Goal: Task Accomplishment & Management: Manage account settings

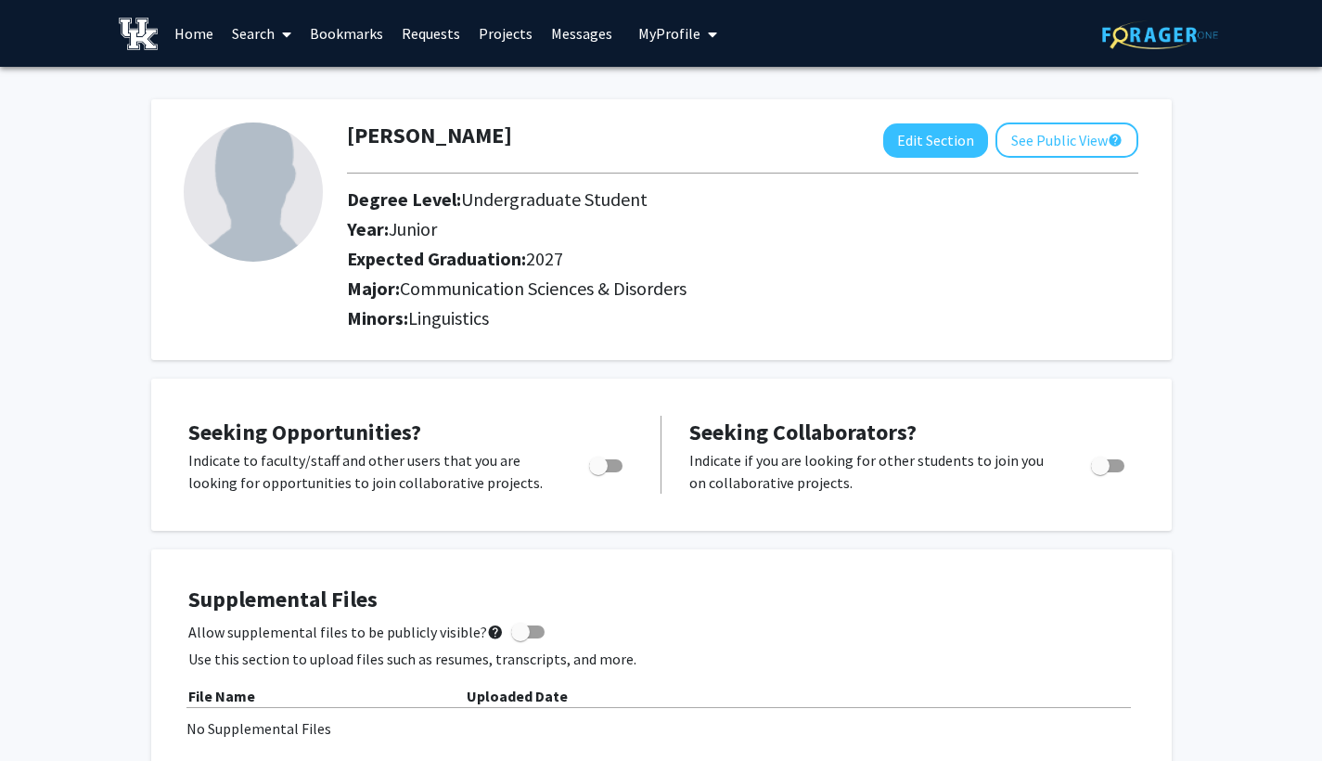
click at [284, 160] on img at bounding box center [253, 191] width 139 height 139
click at [939, 135] on button "Edit Section" at bounding box center [935, 140] width 105 height 34
select select "junior"
select select "2027"
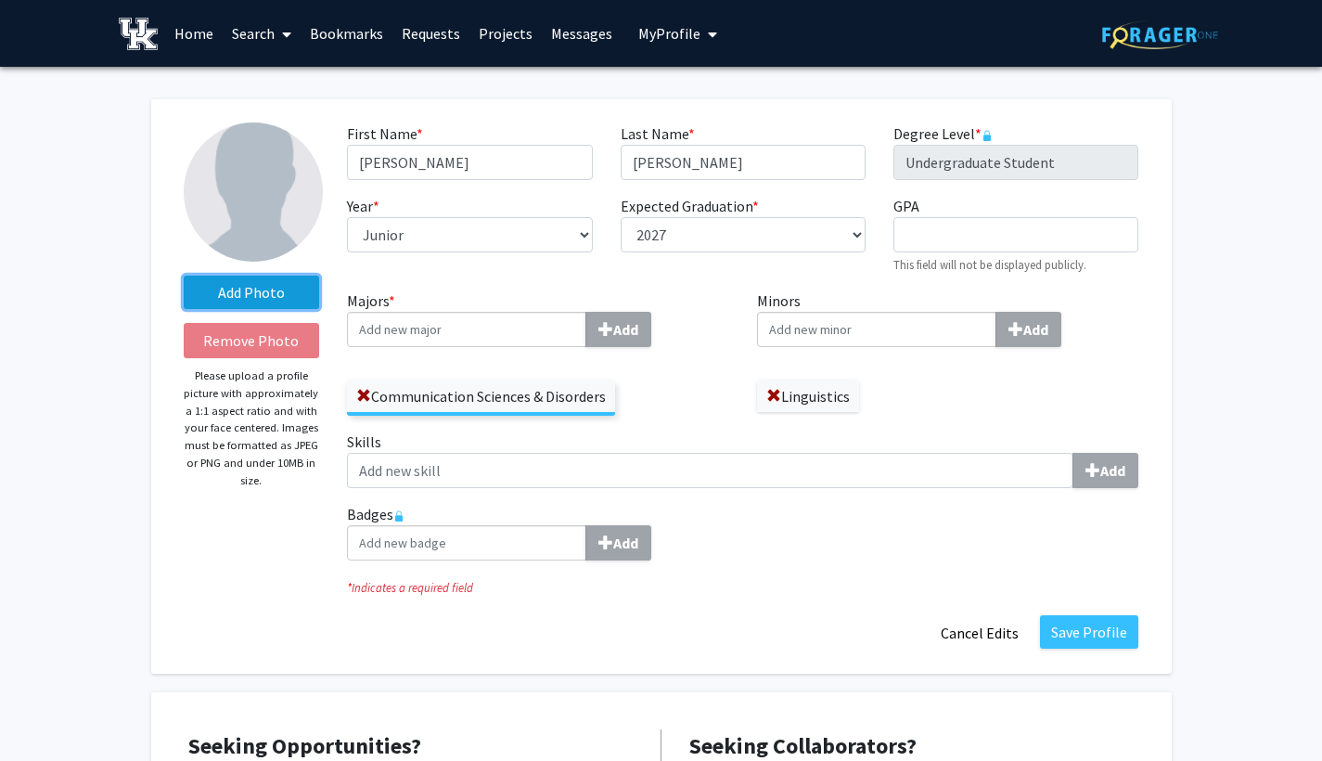
click at [221, 295] on label "Add Photo" at bounding box center [252, 292] width 136 height 33
click at [0, 0] on input "Add Photo" at bounding box center [0, 0] width 0 height 0
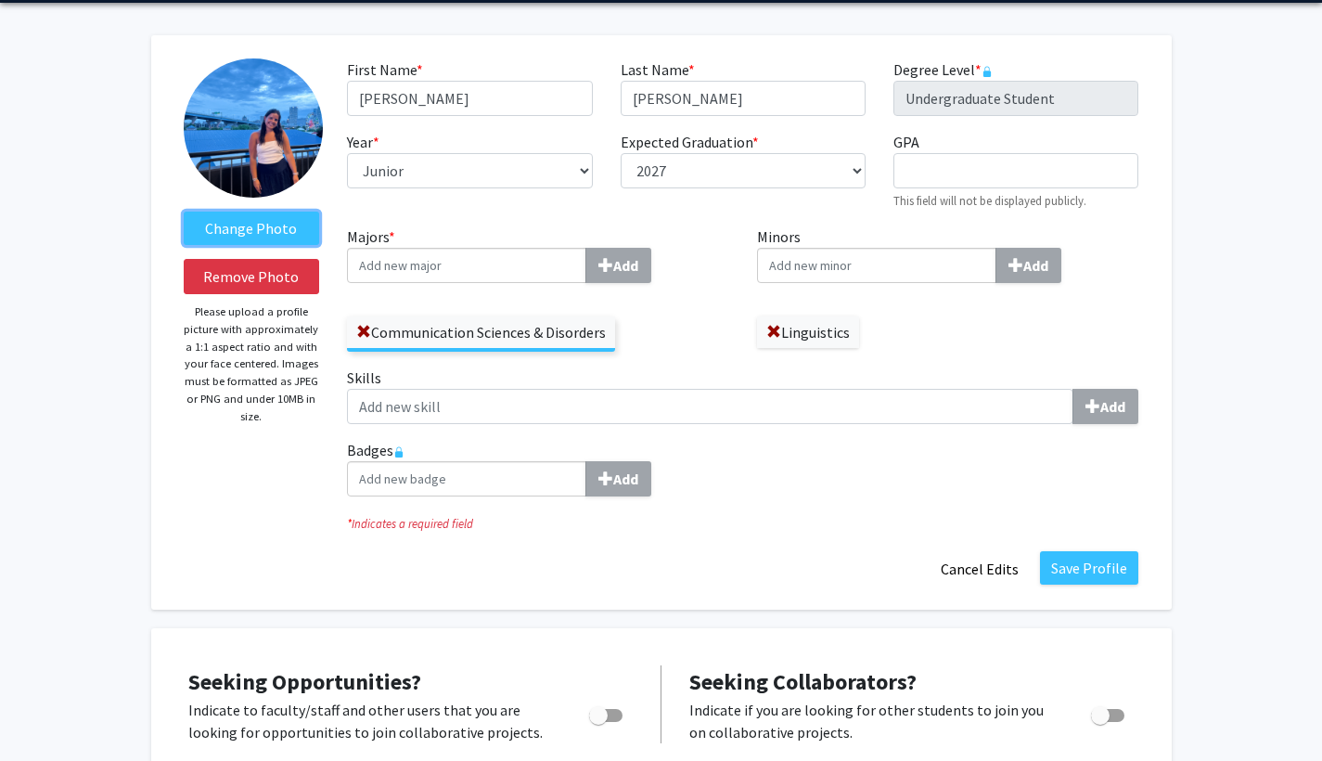
scroll to position [64, 0]
click at [1067, 558] on button "Save Profile" at bounding box center [1089, 567] width 98 height 33
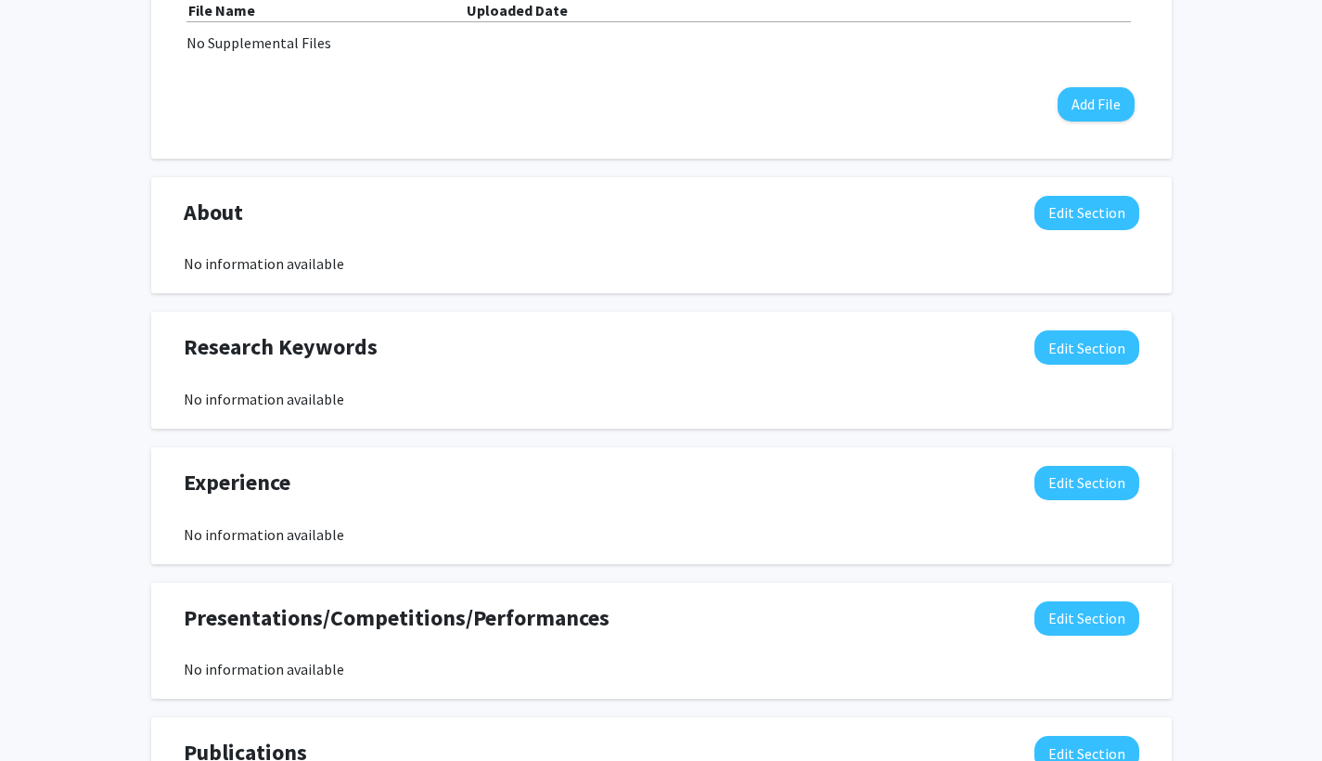
scroll to position [640, 0]
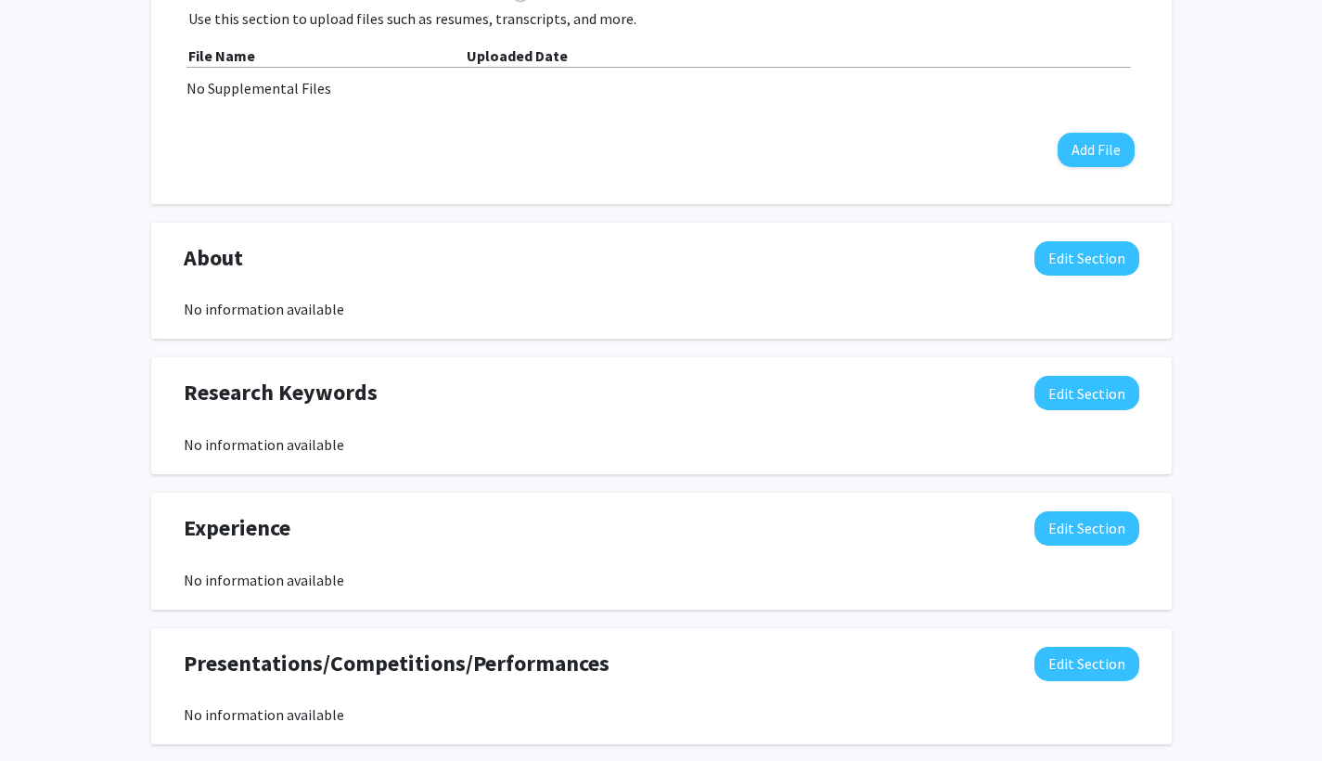
click at [1083, 377] on div "Research Keywords Edit Section No information available You may write a maximum…" at bounding box center [661, 415] width 1020 height 117
click at [1098, 256] on button "Edit Section" at bounding box center [1086, 258] width 105 height 34
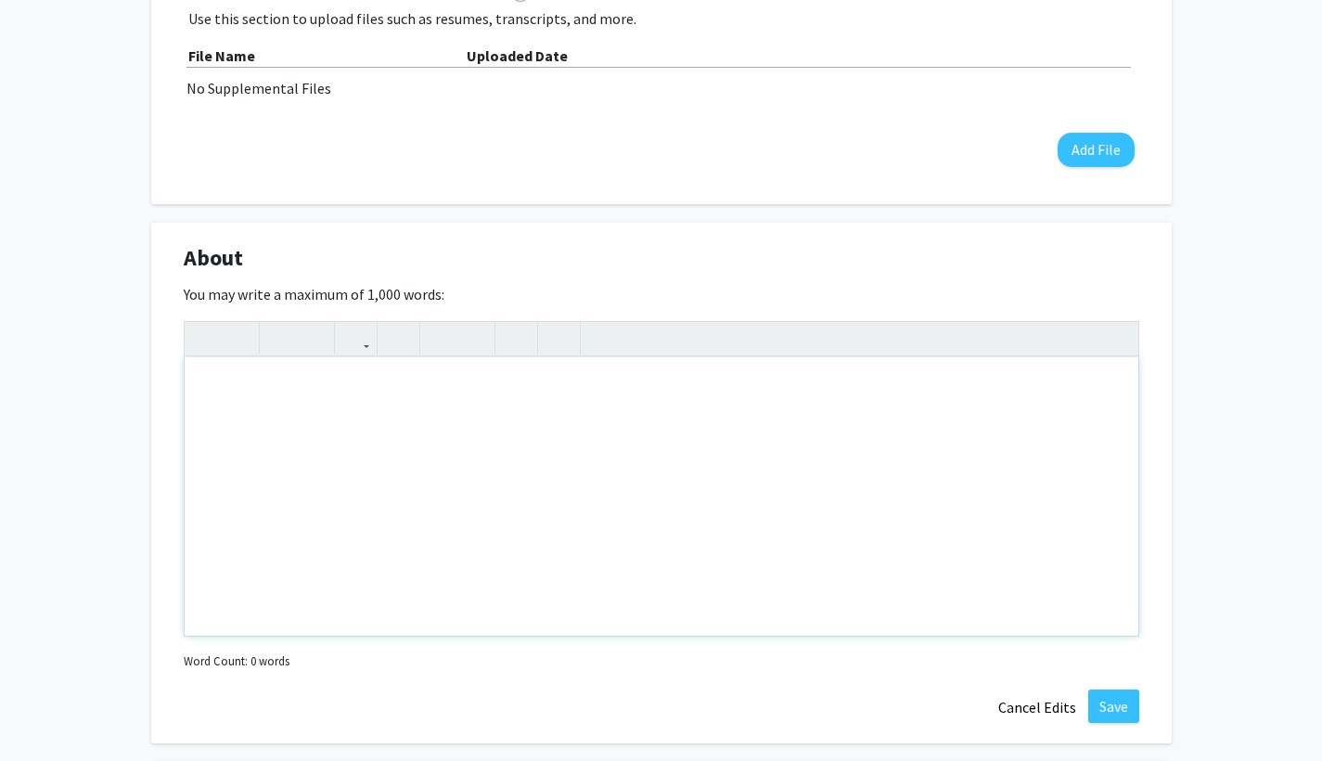
click at [646, 381] on div "Note to users with screen readers: Please deactivate our accessibility plugin f…" at bounding box center [662, 496] width 954 height 278
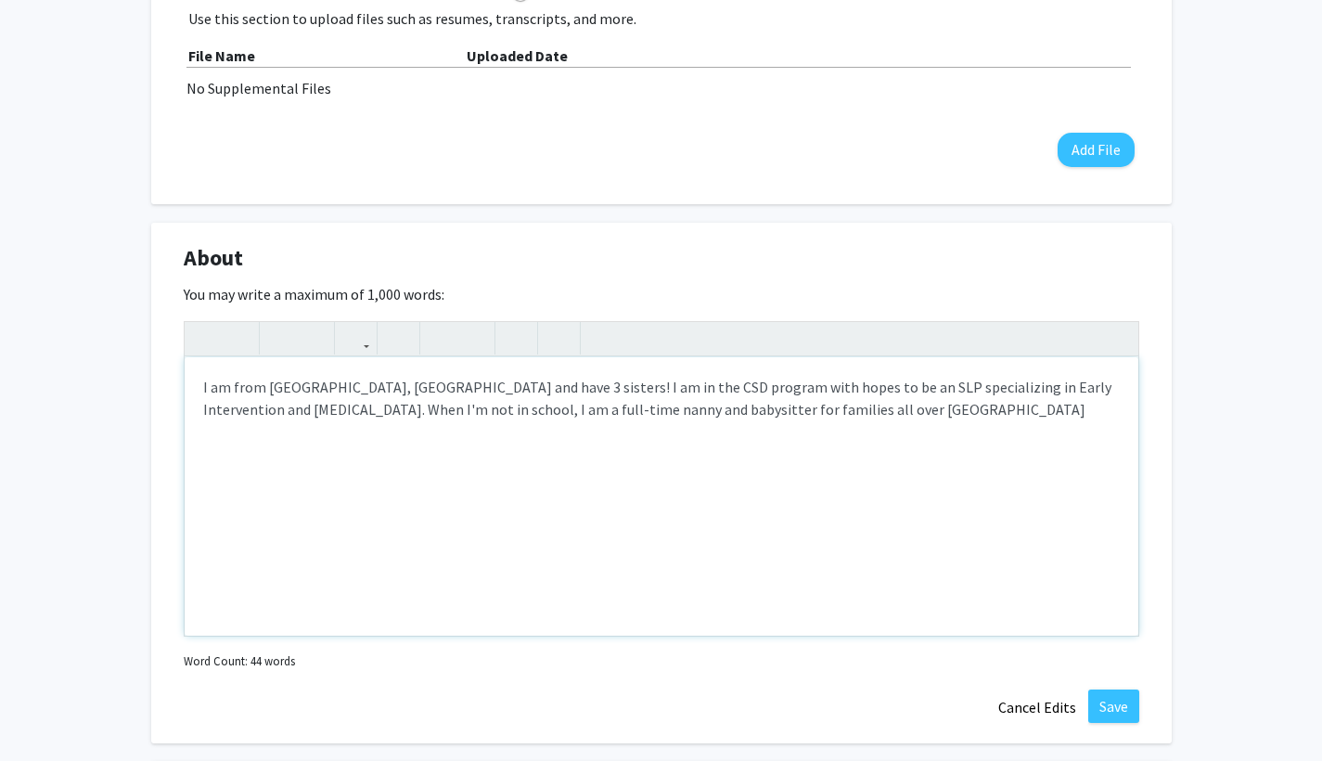
type textarea "I am from [GEOGRAPHIC_DATA], [GEOGRAPHIC_DATA] and have 3 sisters! I am in the …"
click at [1103, 718] on button "Save" at bounding box center [1113, 705] width 51 height 33
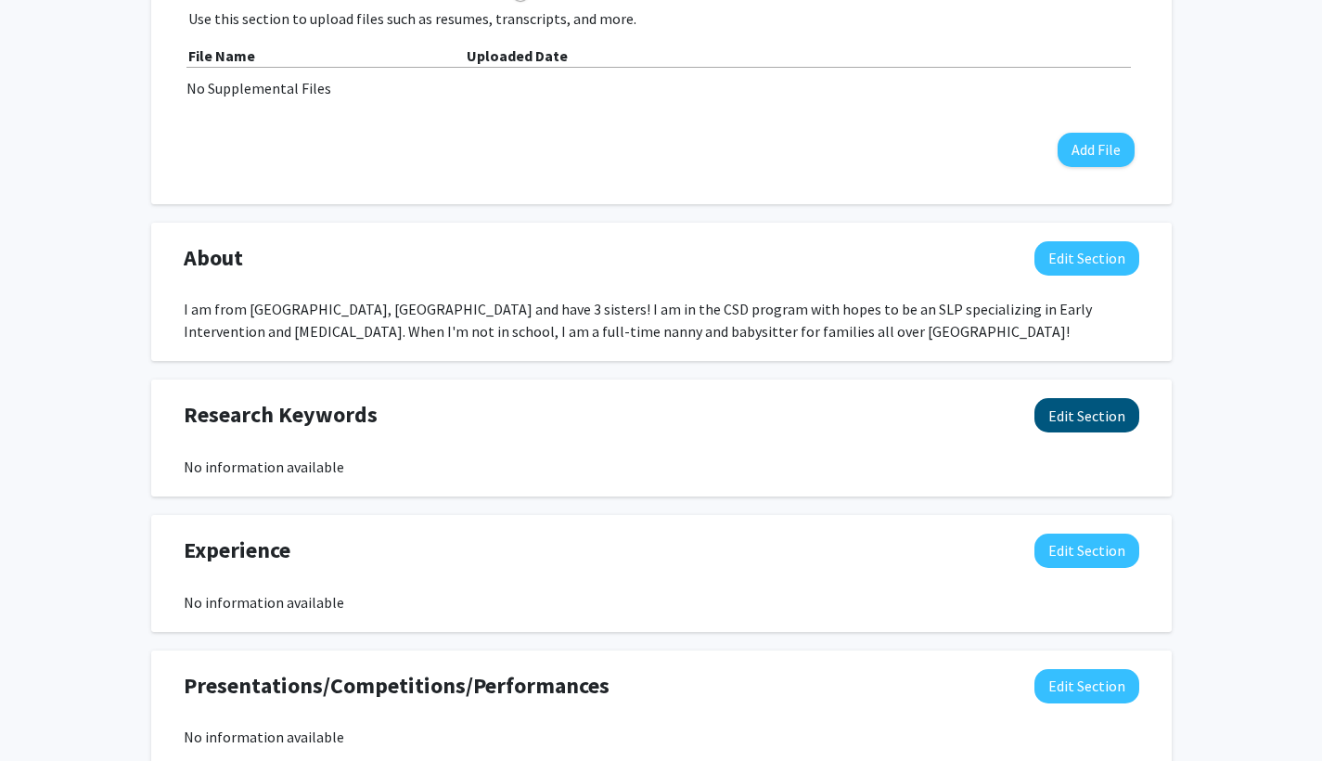
click at [1072, 417] on button "Edit Section" at bounding box center [1086, 415] width 105 height 34
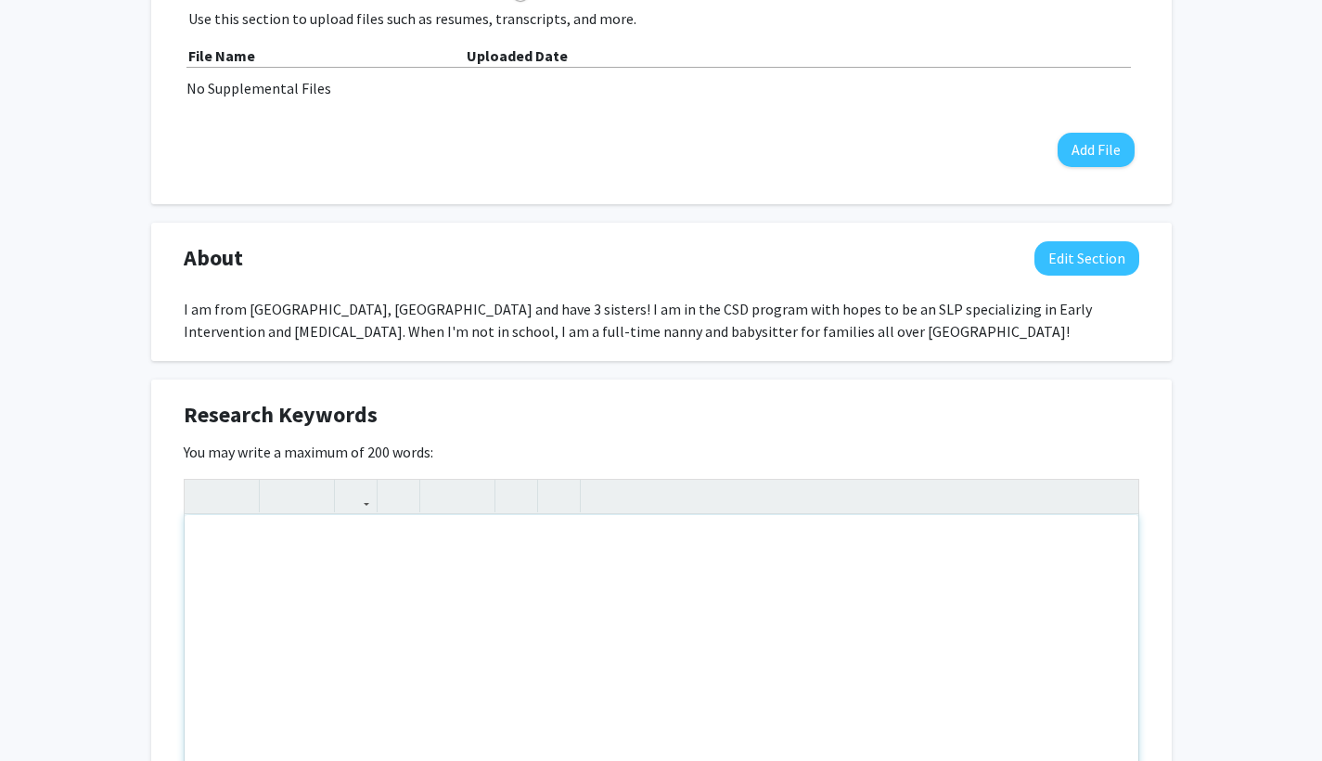
click at [825, 558] on div "Note to users with screen readers: Please deactivate our accessibility plugin f…" at bounding box center [662, 654] width 954 height 278
type textarea "p"
type textarea "play-based, pediatric, [MEDICAL_DATA]"
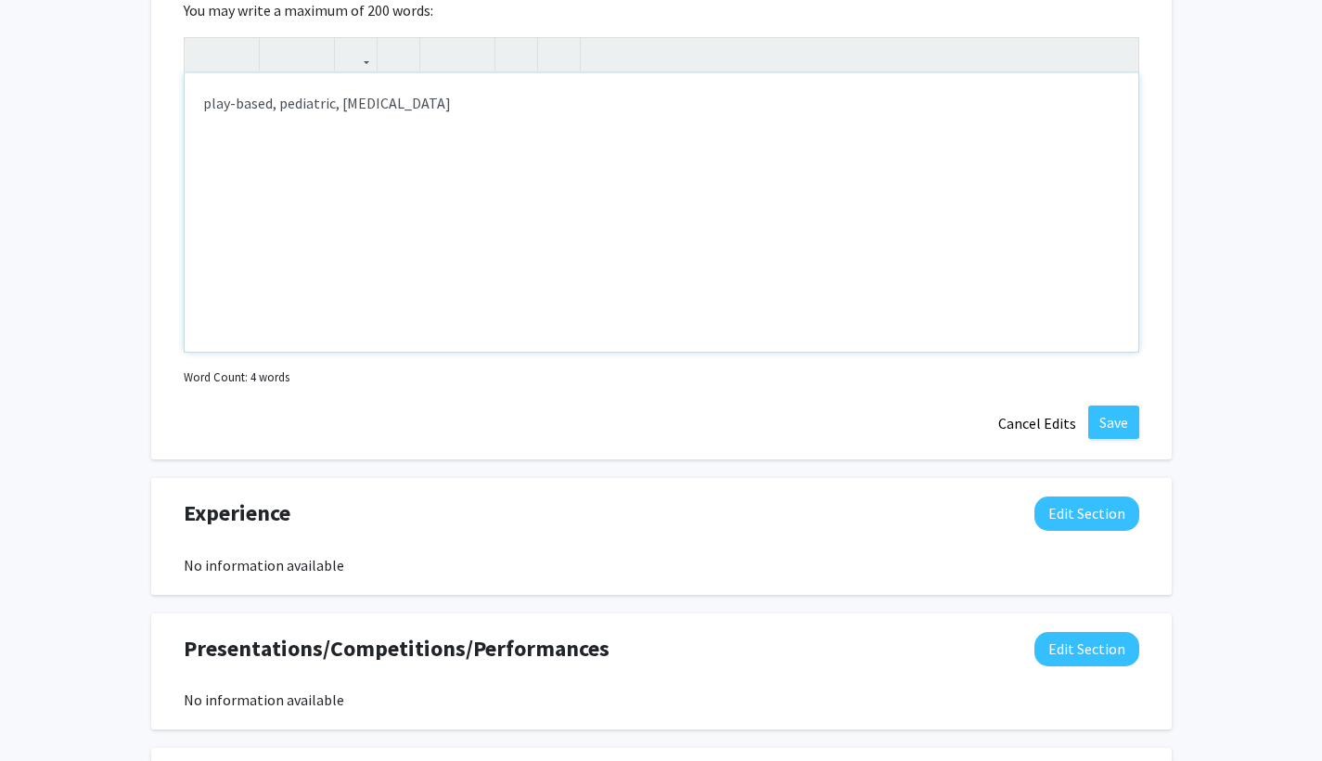
scroll to position [1229, 0]
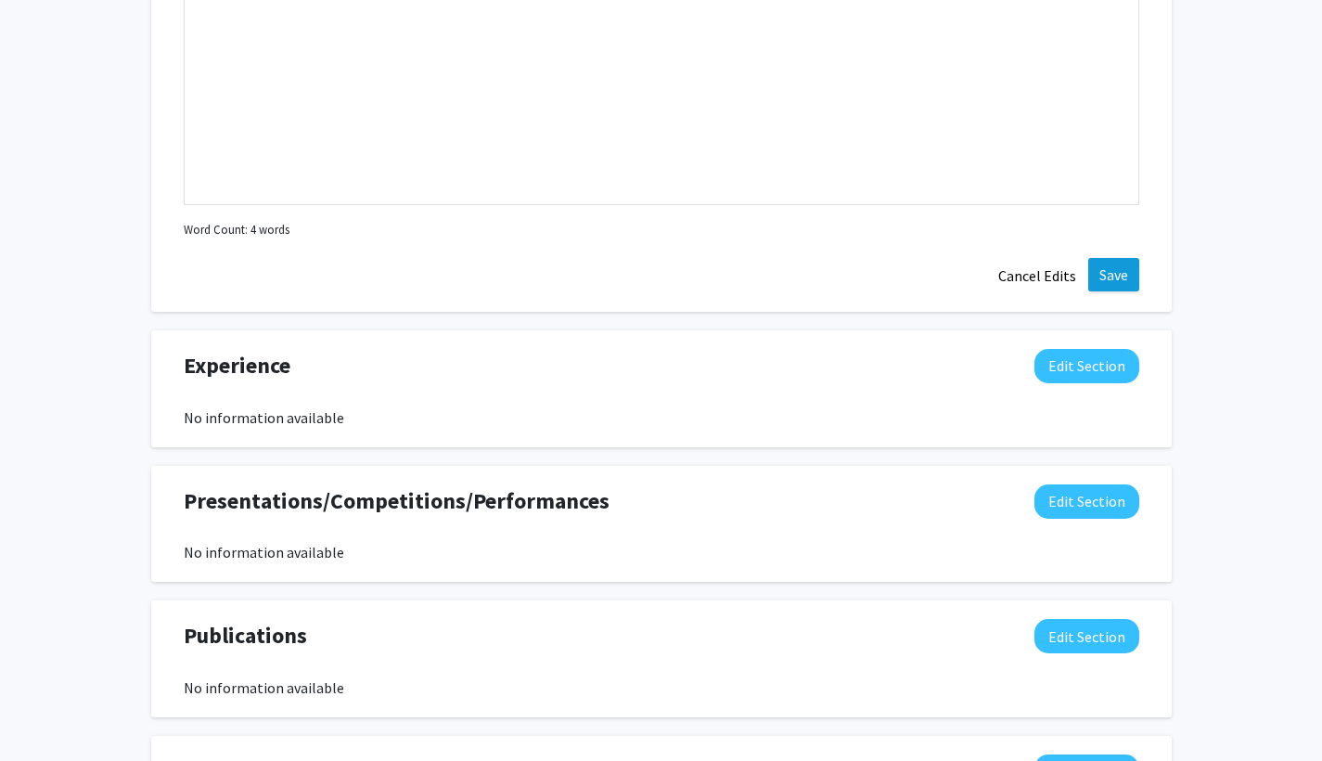
click at [1110, 291] on button "Save" at bounding box center [1113, 274] width 51 height 33
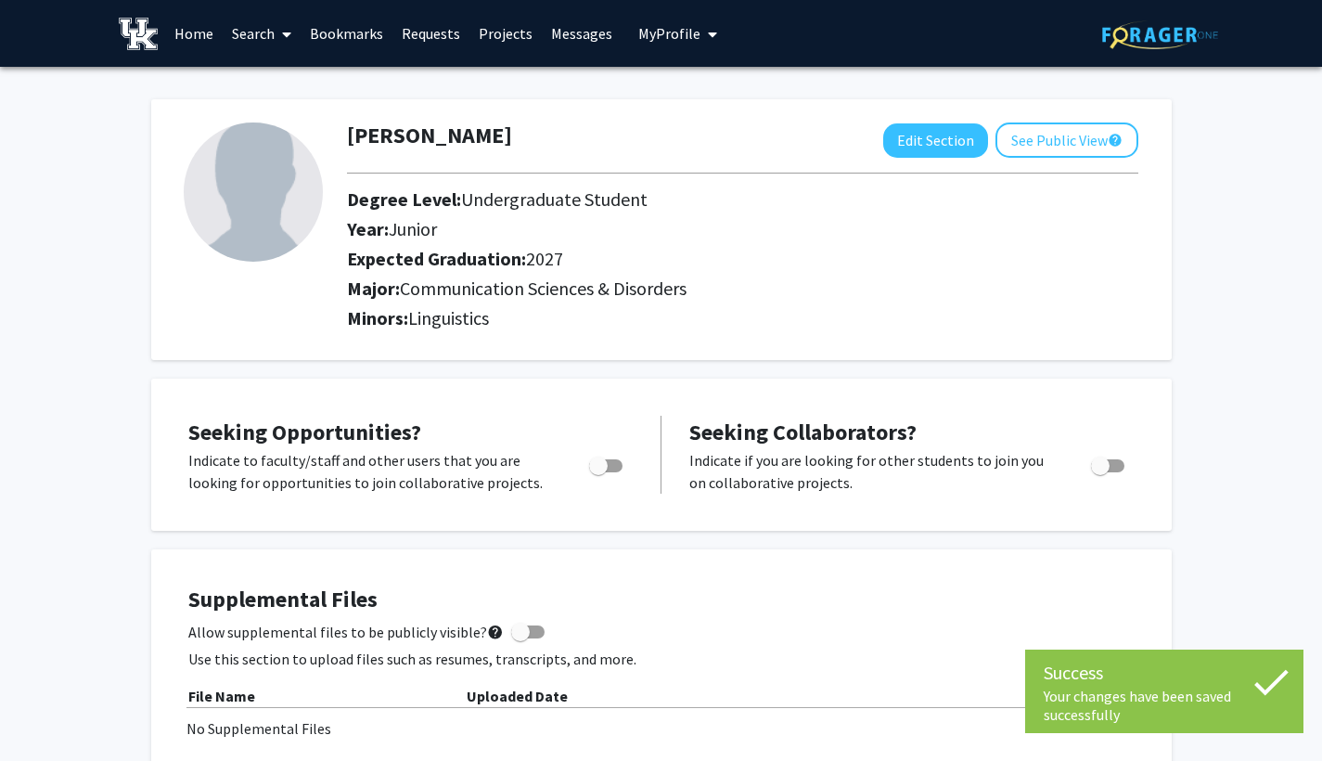
scroll to position [0, 0]
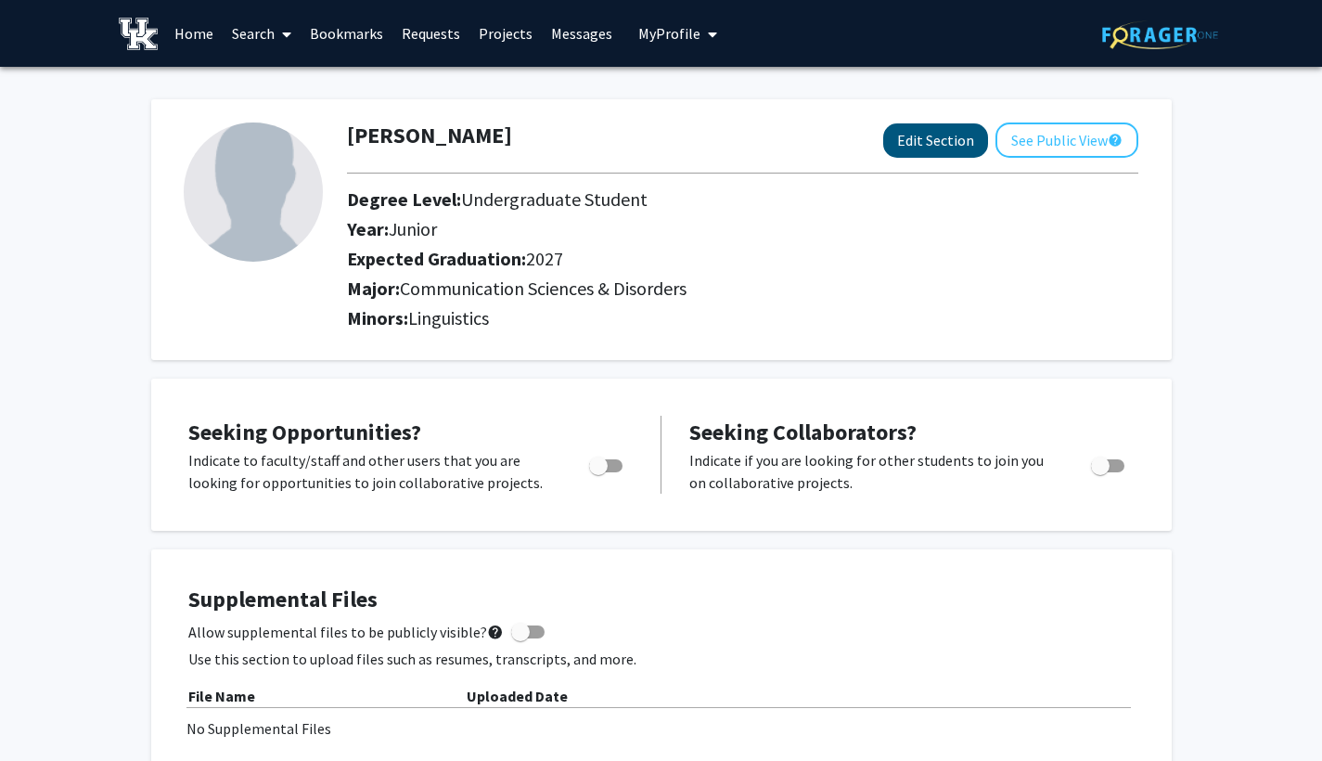
click at [919, 148] on button "Edit Section" at bounding box center [935, 140] width 105 height 34
select select "junior"
select select "2027"
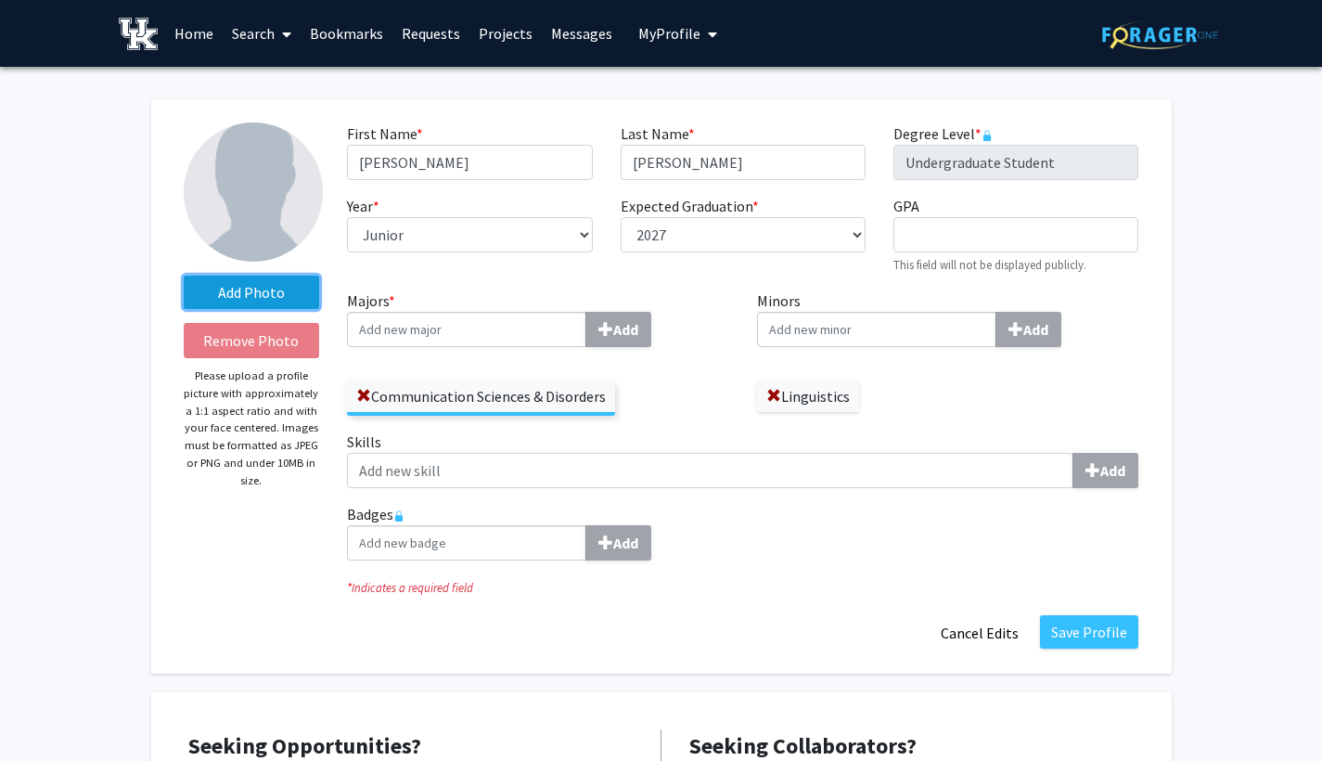
click at [245, 298] on label "Add Photo" at bounding box center [252, 292] width 136 height 33
click at [0, 0] on input "Add Photo" at bounding box center [0, 0] width 0 height 0
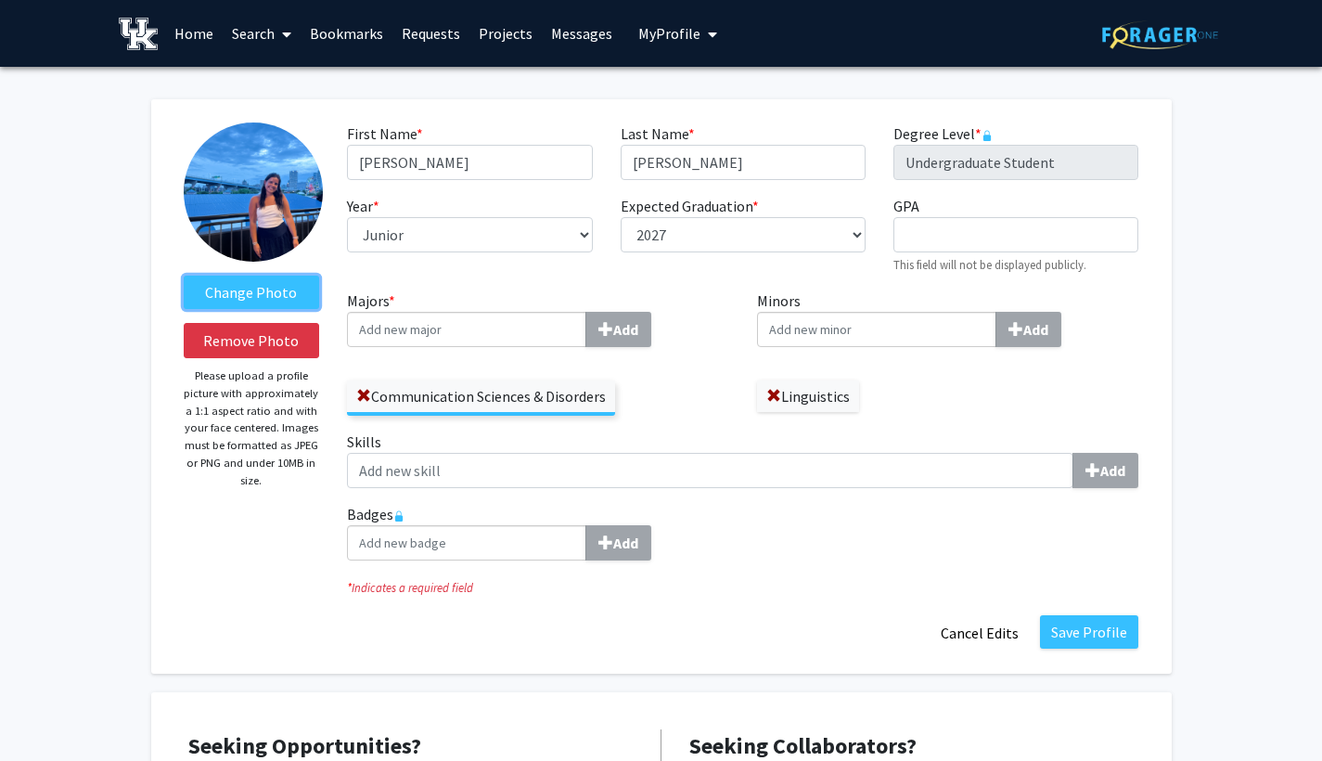
scroll to position [6, 0]
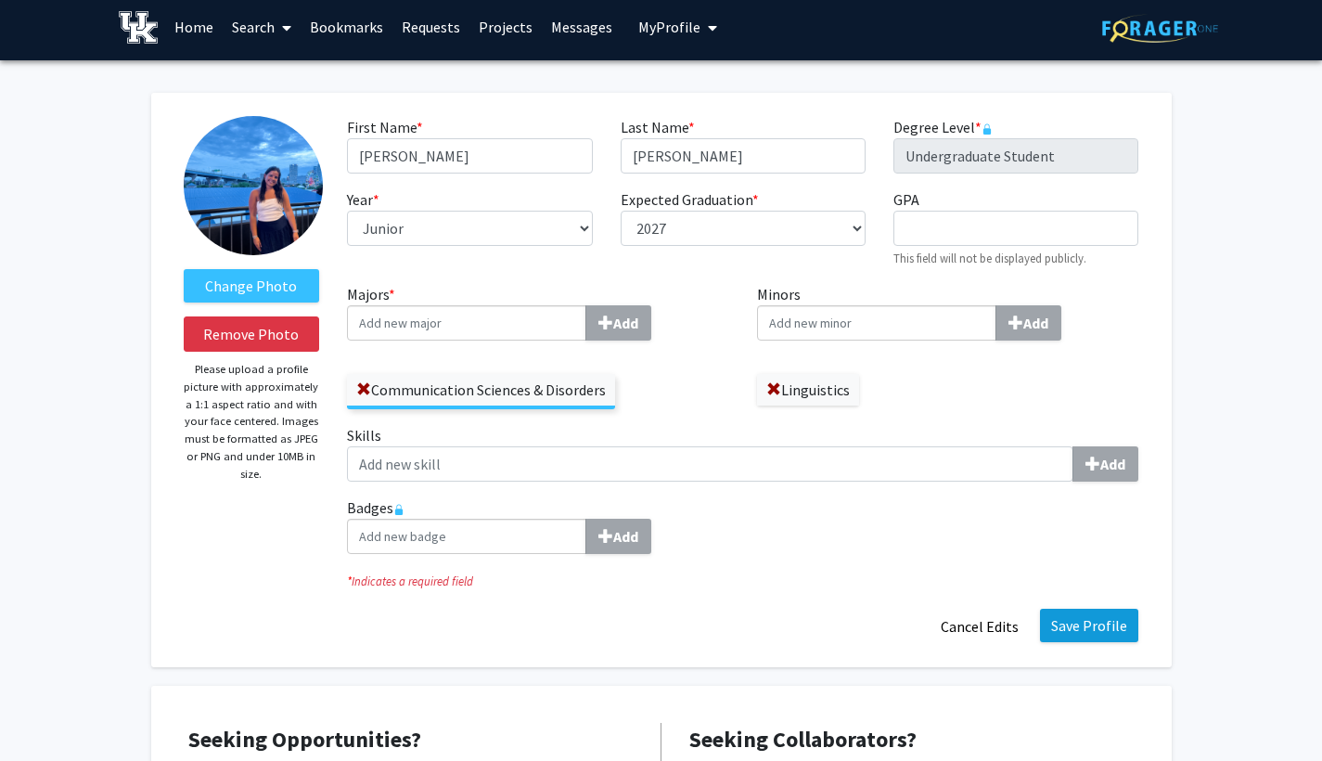
click at [1087, 634] on button "Save Profile" at bounding box center [1089, 625] width 98 height 33
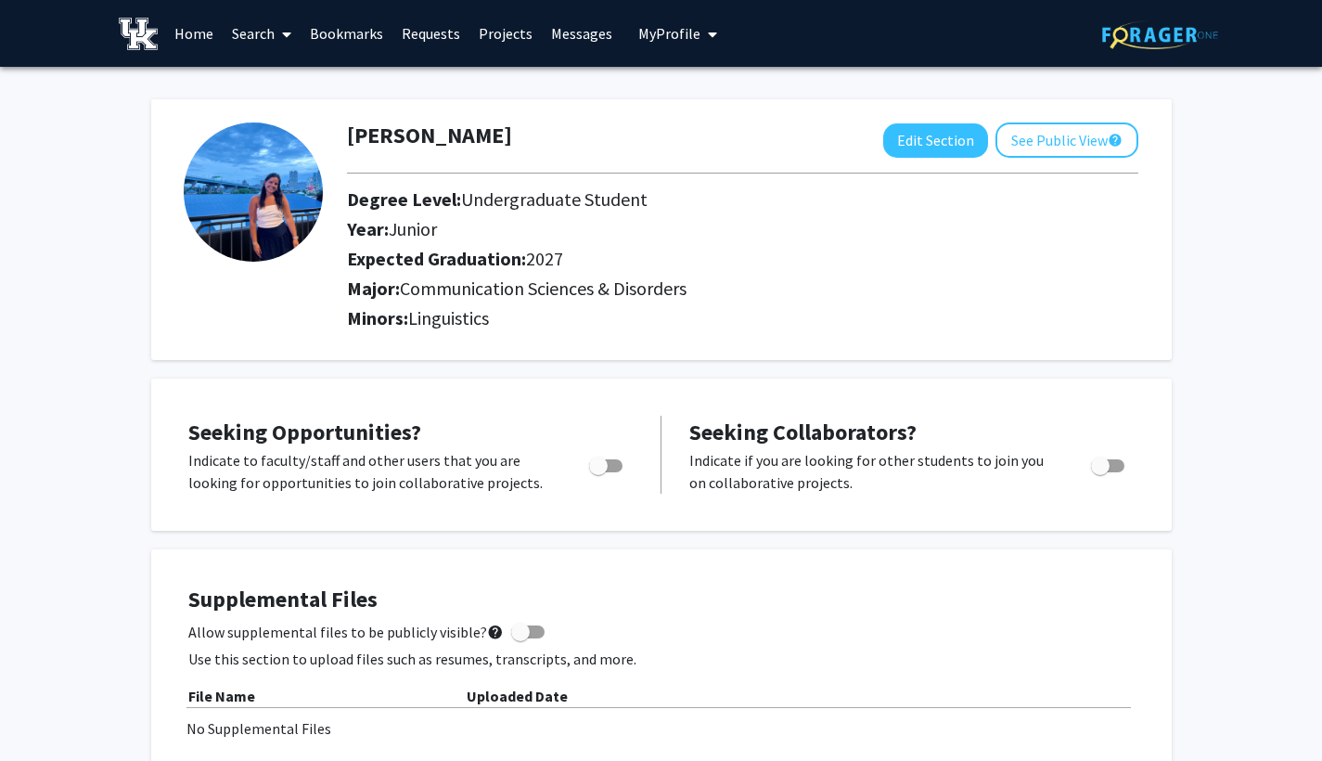
scroll to position [0, 0]
